Goal: Task Accomplishment & Management: Complete application form

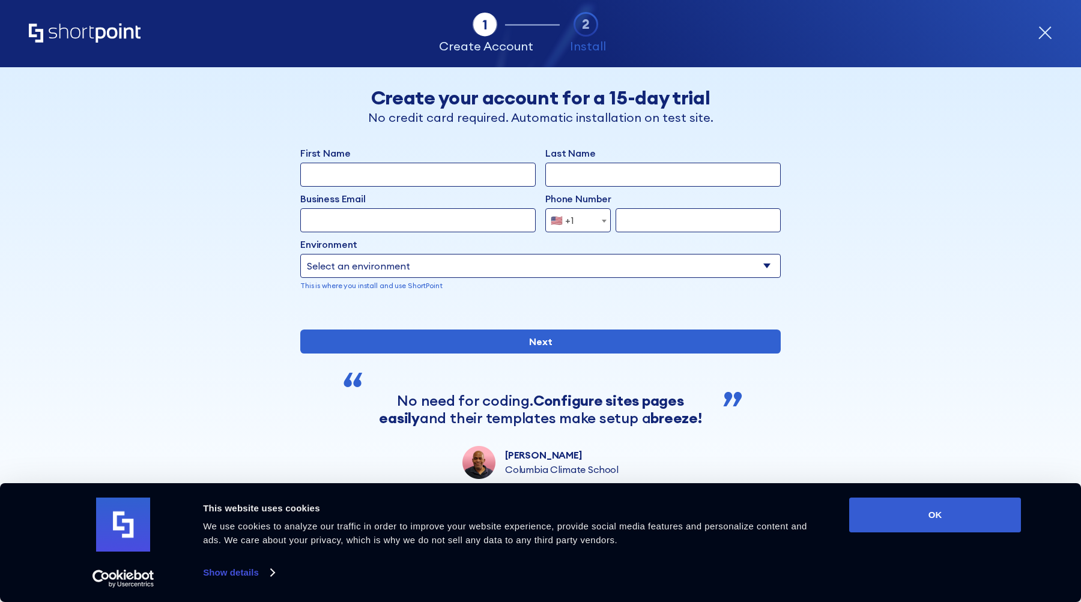
scroll to position [49, 0]
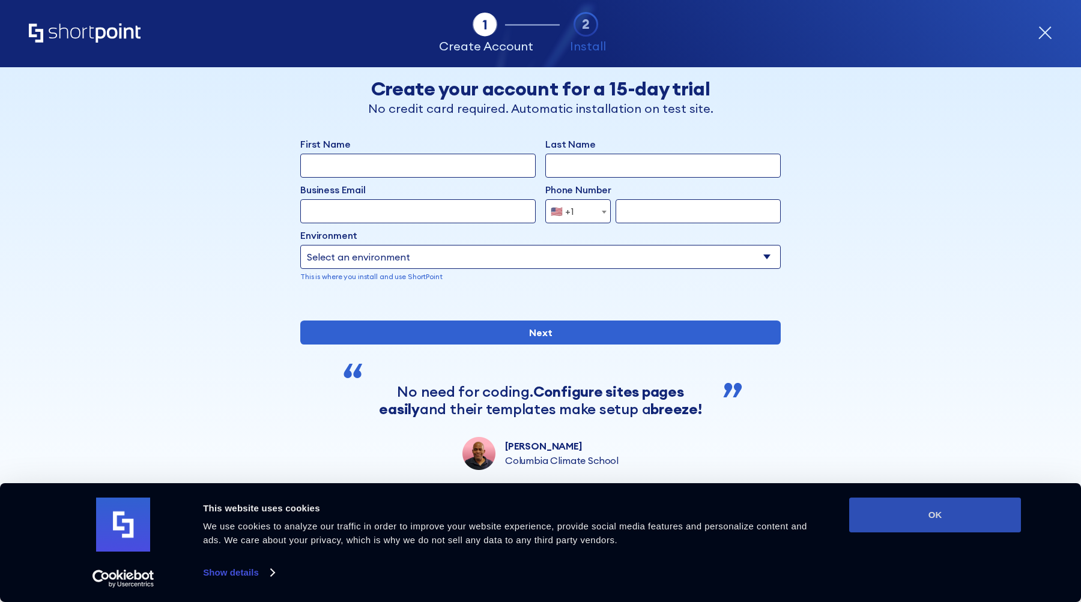
click at [877, 516] on button "OK" at bounding box center [935, 515] width 172 height 35
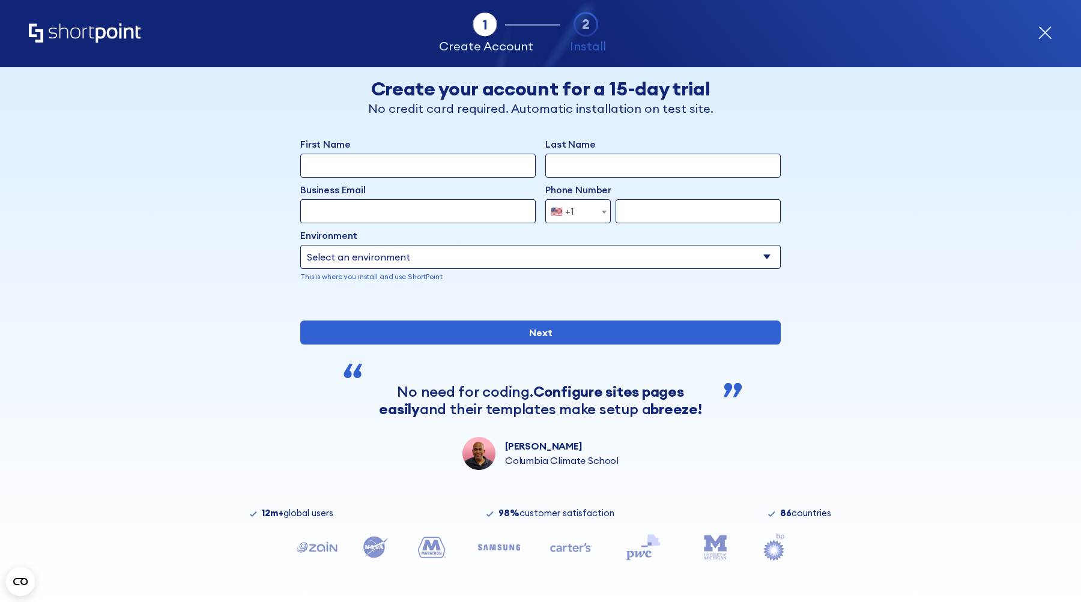
scroll to position [0, 0]
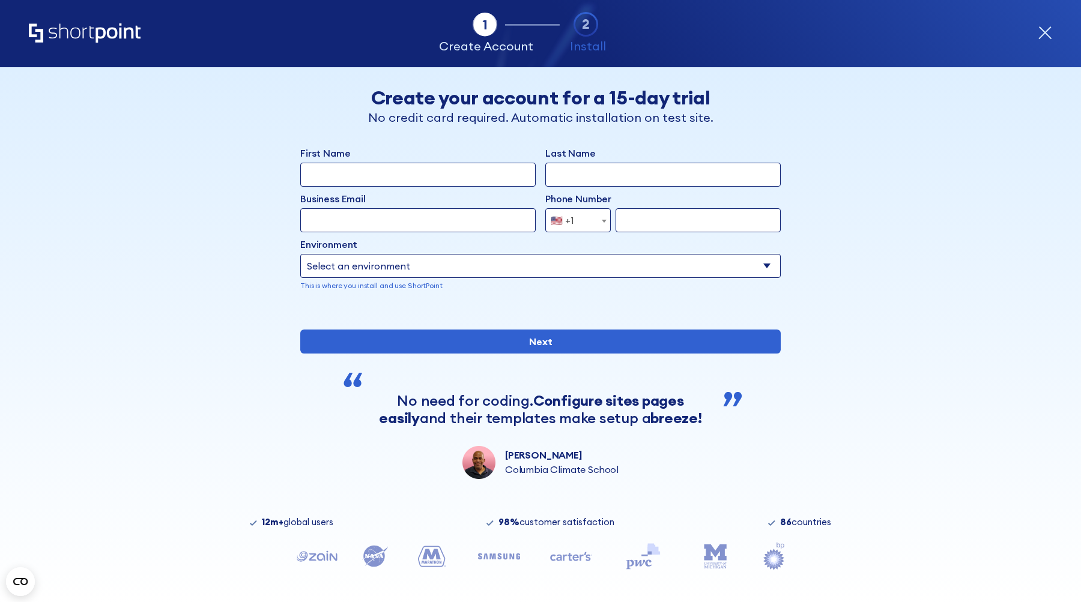
click at [341, 172] on input "First Name" at bounding box center [417, 175] width 235 height 24
type input "Abdulelah"
type input "Aloshayni"
click at [326, 216] on input "Business Email" at bounding box center [417, 220] width 235 height 24
paste input "[EMAIL_ADDRESS][DOMAIN_NAME]"
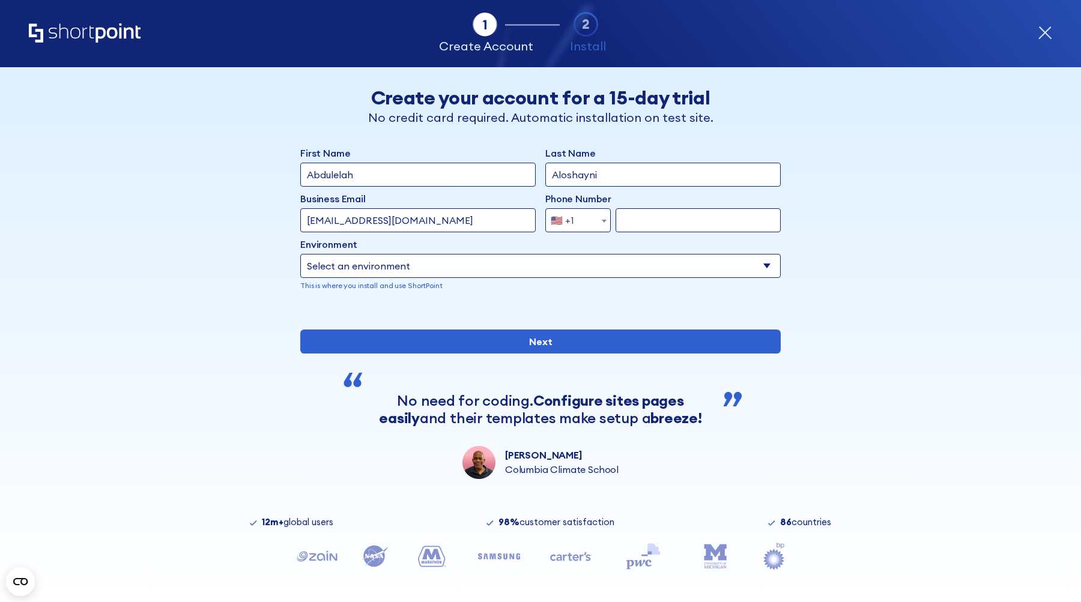
type input "[EMAIL_ADDRESS][DOMAIN_NAME]"
click at [598, 216] on span "form" at bounding box center [604, 221] width 12 height 24
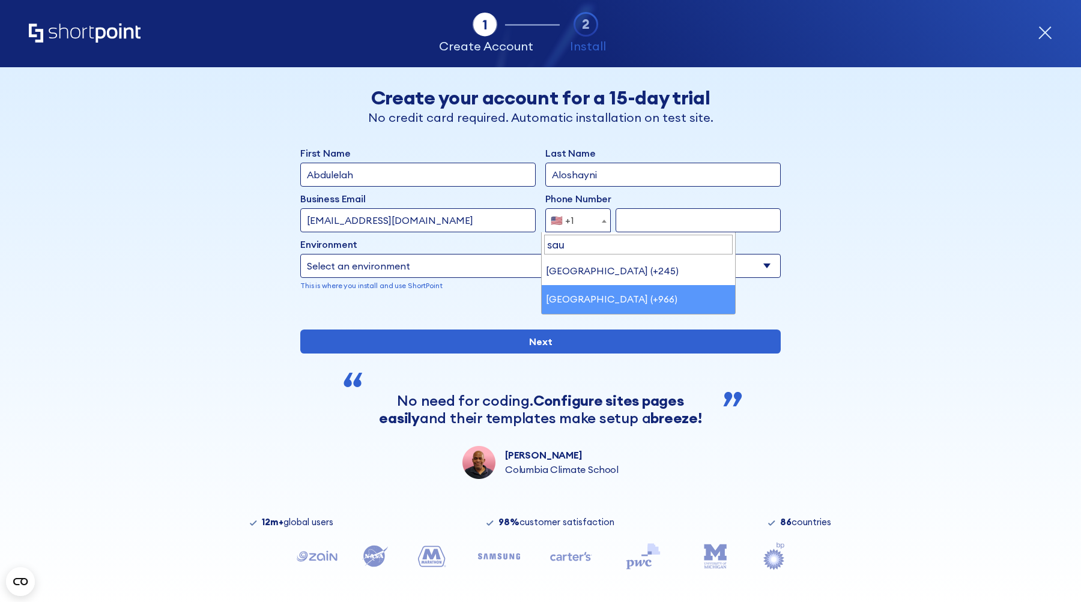
type input "sau"
select select "+966"
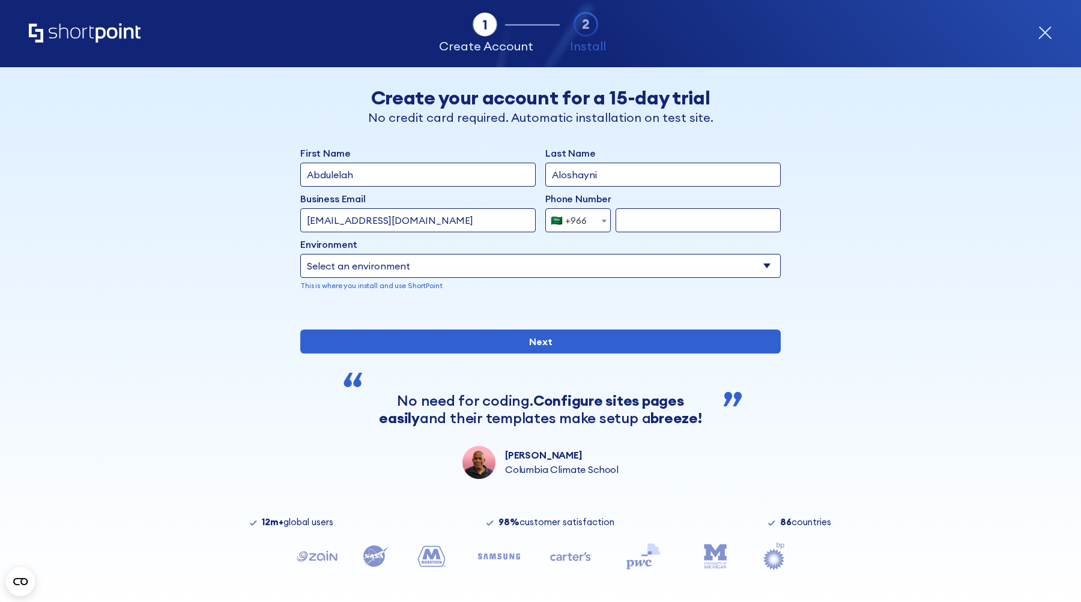
click at [629, 221] on input "form" at bounding box center [697, 220] width 165 height 24
type input "598577775"
click at [537, 271] on select "Select an environment Microsoft 365 SharePoint Online SharePoint 2019 (On-Premi…" at bounding box center [540, 266] width 480 height 24
click at [300, 254] on select "Select an environment Microsoft 365 SharePoint Online SharePoint 2019 (On-Premi…" at bounding box center [540, 266] width 480 height 24
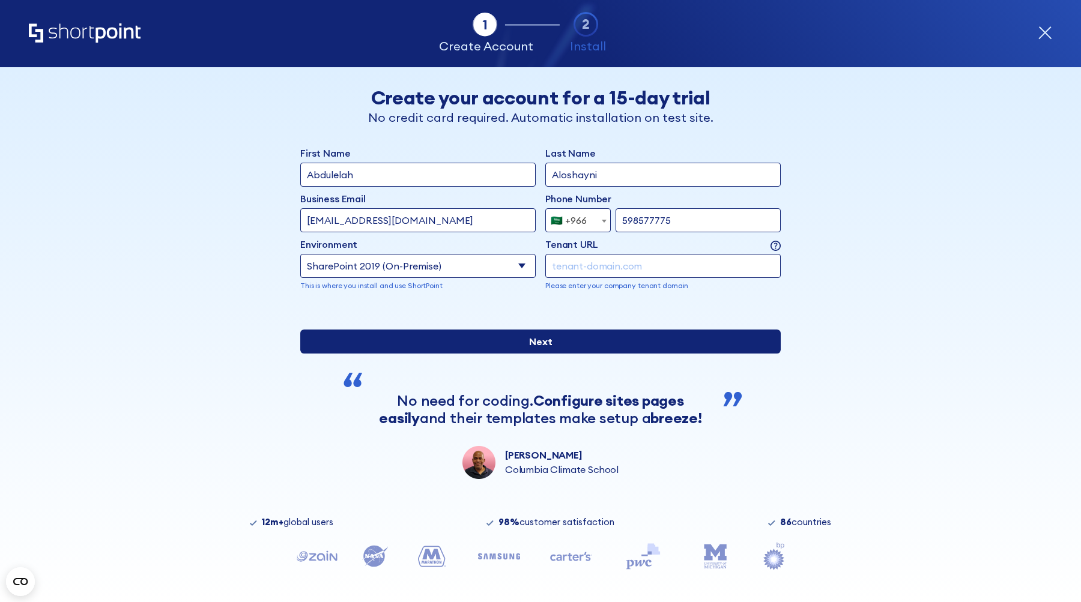
click at [517, 354] on input "Next" at bounding box center [540, 342] width 480 height 24
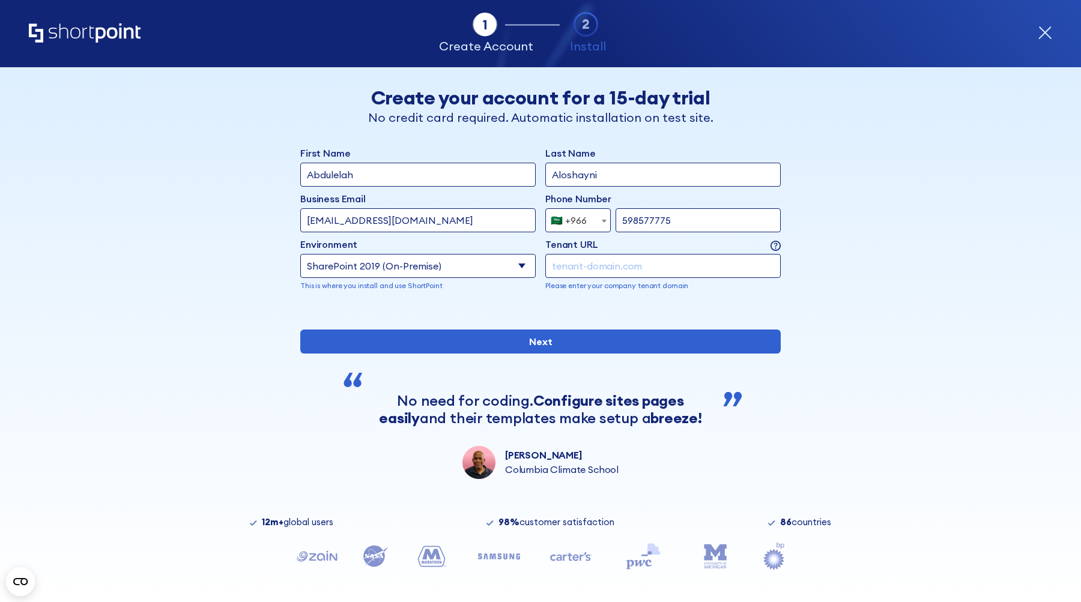
click at [562, 286] on p "Please enter your company tenant domain" at bounding box center [662, 285] width 235 height 11
click at [489, 265] on select "Select an environment Microsoft 365 SharePoint Online SharePoint 2019 (On-Premi…" at bounding box center [417, 266] width 235 height 24
select select "SharePoint Online"
click at [300, 254] on select "Select an environment Microsoft 365 SharePoint Online SharePoint 2019 (On-Premi…" at bounding box center [417, 266] width 235 height 24
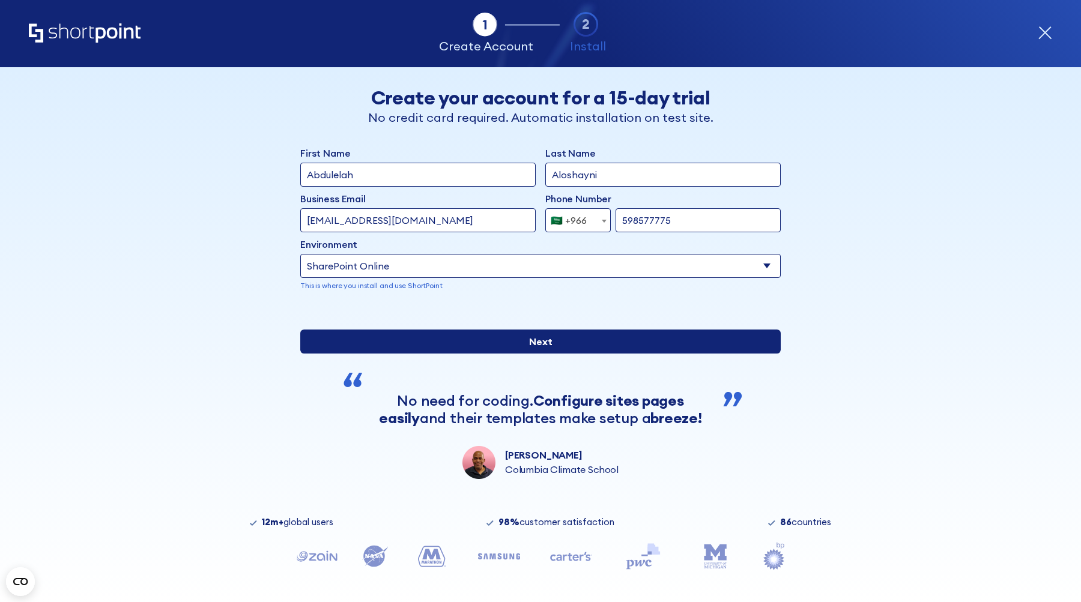
click at [551, 354] on input "Next" at bounding box center [540, 342] width 480 height 24
